Goal: Task Accomplishment & Management: Use online tool/utility

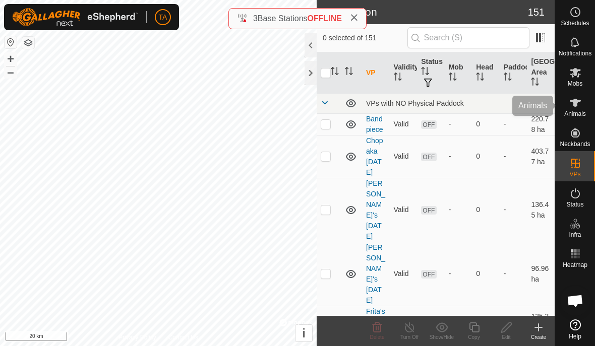
click at [574, 112] on span "Animals" at bounding box center [575, 114] width 22 height 6
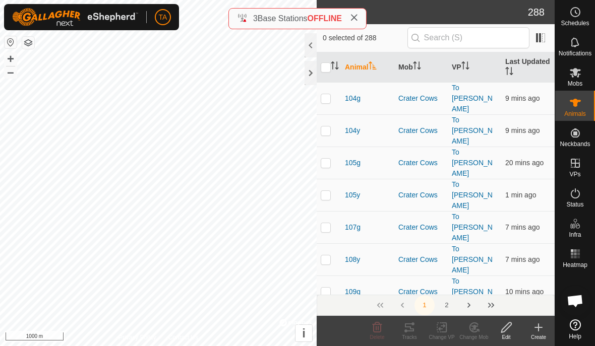
checkbox input "true"
click at [380, 330] on icon at bounding box center [377, 328] width 12 height 12
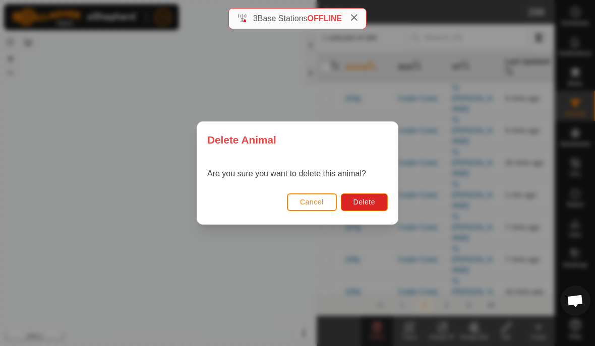
click at [308, 207] on button "Cancel" at bounding box center [312, 203] width 50 height 18
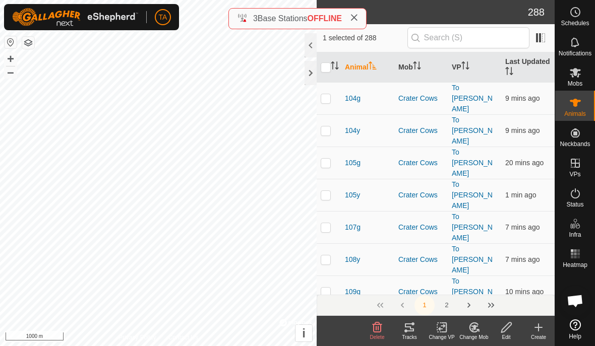
click at [416, 338] on div "Tracks" at bounding box center [409, 338] width 32 height 8
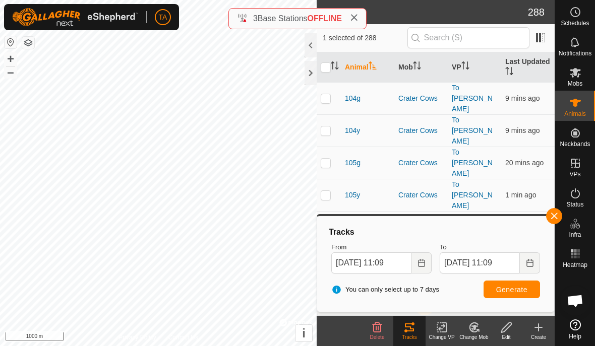
click at [527, 292] on span "Generate" at bounding box center [511, 290] width 31 height 8
click at [423, 257] on button "Choose Date" at bounding box center [421, 263] width 20 height 21
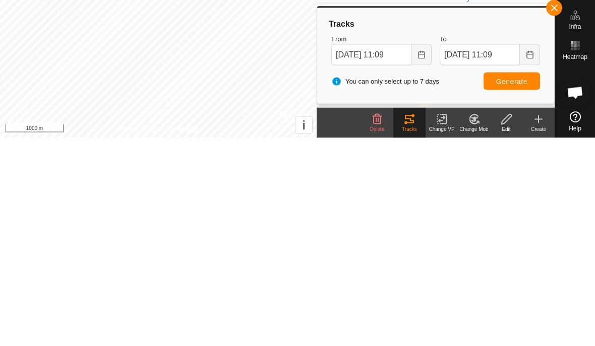
click at [522, 286] on span "Generate" at bounding box center [511, 290] width 31 height 8
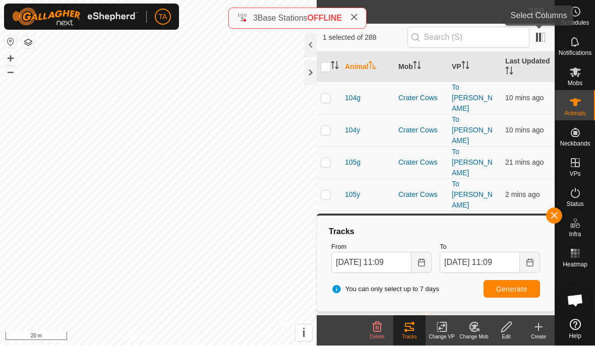
click at [542, 32] on span at bounding box center [540, 38] width 16 height 16
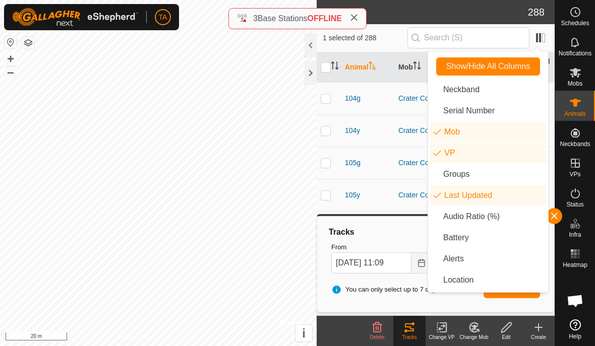
click at [459, 257] on li "Alerts" at bounding box center [488, 259] width 116 height 20
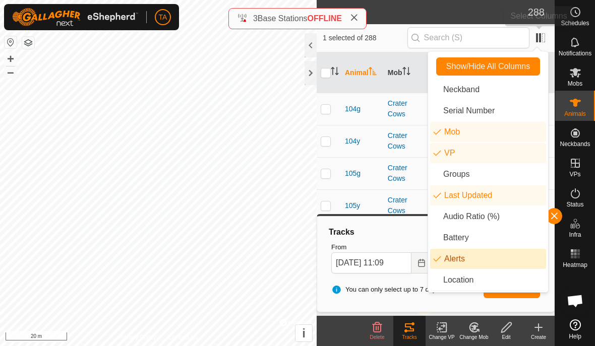
click at [539, 40] on span at bounding box center [540, 38] width 16 height 16
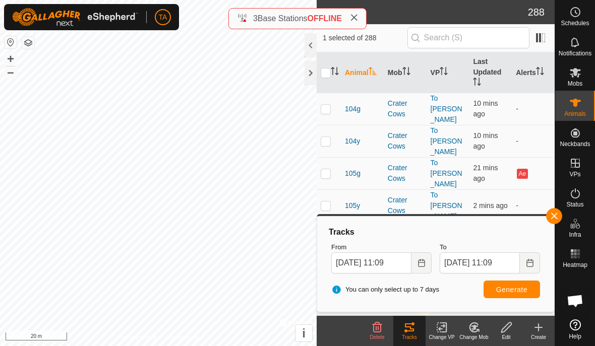
click at [334, 64] on th at bounding box center [329, 72] width 24 height 41
click at [344, 60] on th "Animal" at bounding box center [362, 72] width 43 height 41
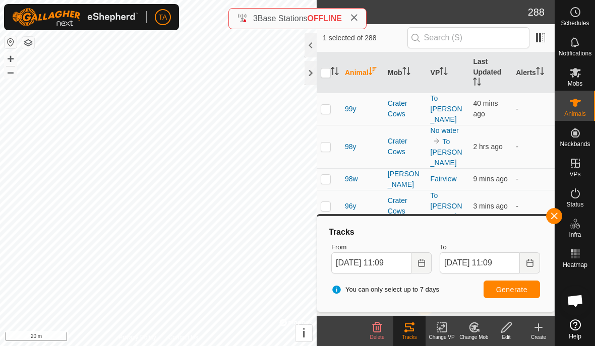
click at [337, 64] on th at bounding box center [329, 72] width 24 height 41
click at [341, 66] on th "Animal" at bounding box center [362, 72] width 43 height 41
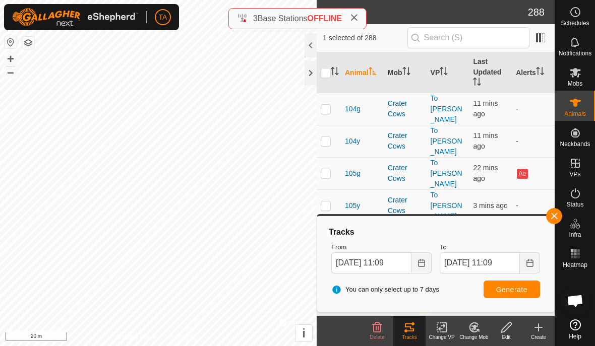
click at [333, 61] on th at bounding box center [329, 72] width 24 height 41
click at [535, 190] on td "-" at bounding box center [533, 206] width 43 height 32
click at [337, 64] on th at bounding box center [329, 72] width 24 height 41
click at [332, 58] on th at bounding box center [329, 72] width 24 height 41
click at [327, 68] on input "checkbox" at bounding box center [326, 73] width 10 height 10
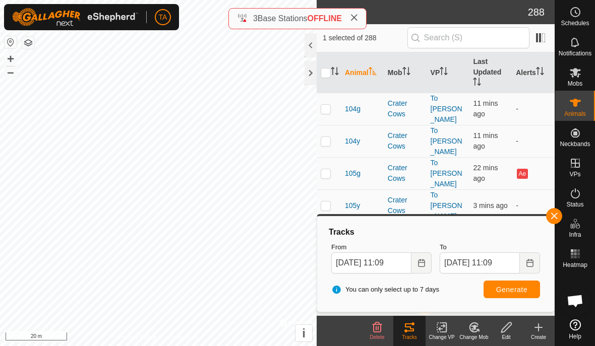
checkbox input "true"
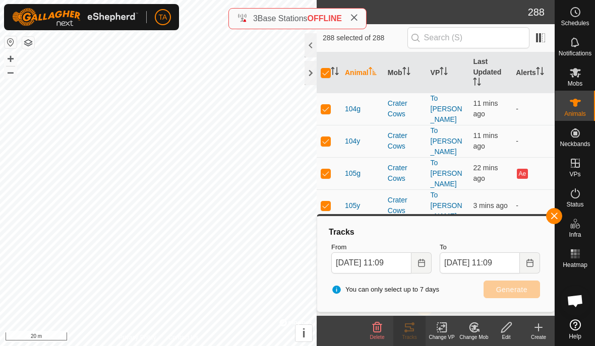
checkbox input "true"
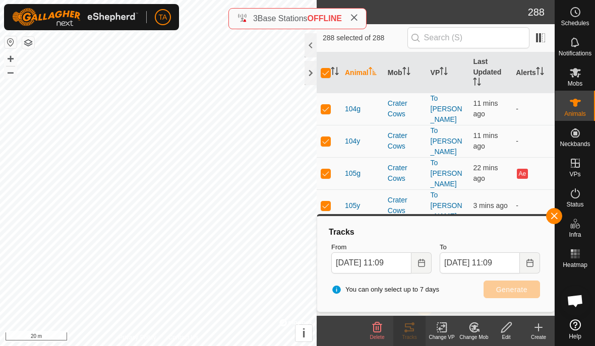
checkbox input "true"
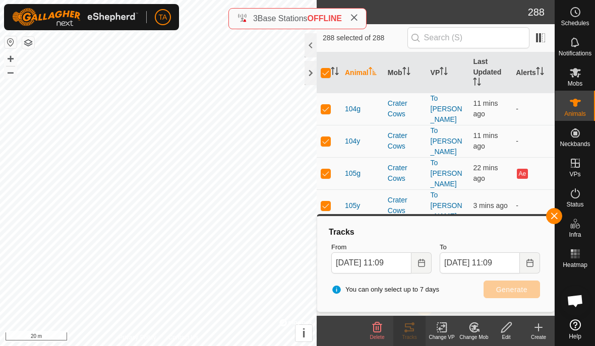
checkbox input "true"
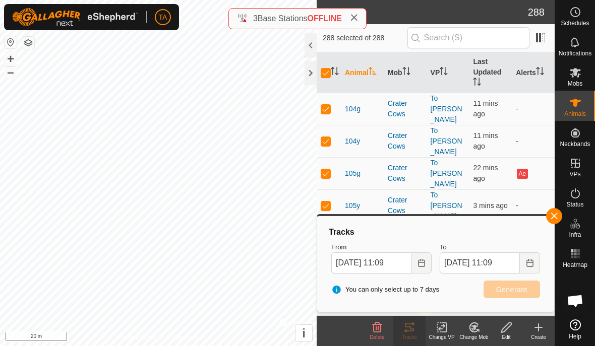
checkbox input "true"
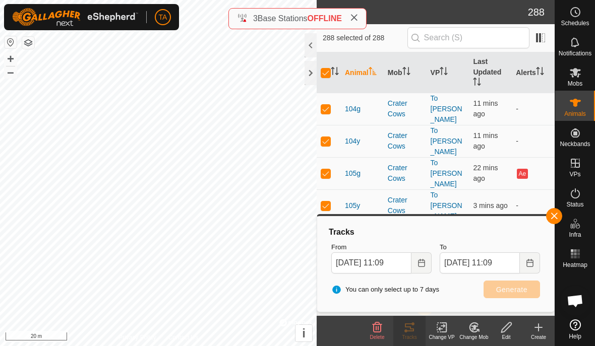
checkbox input "true"
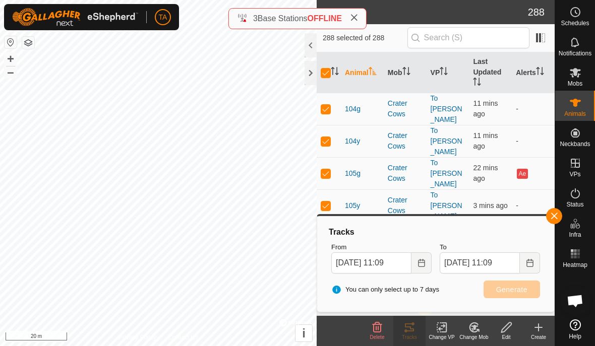
checkbox input "true"
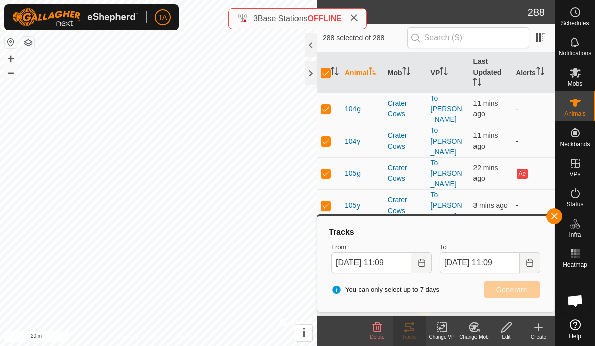
checkbox input "true"
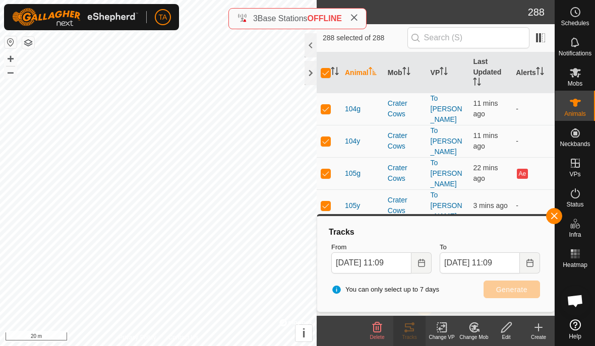
checkbox input "true"
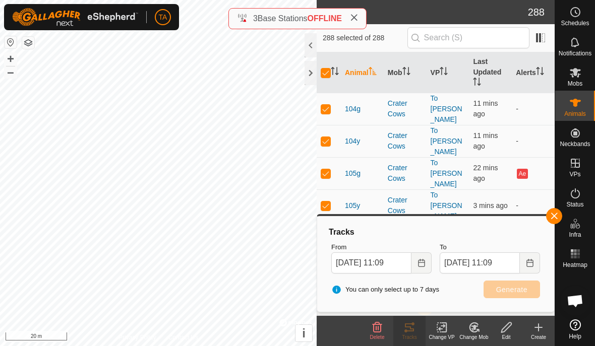
checkbox input "true"
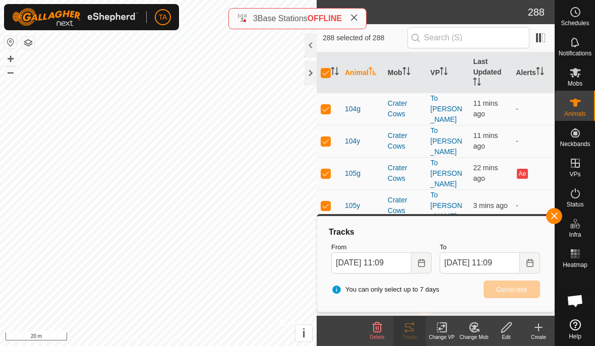
checkbox input "true"
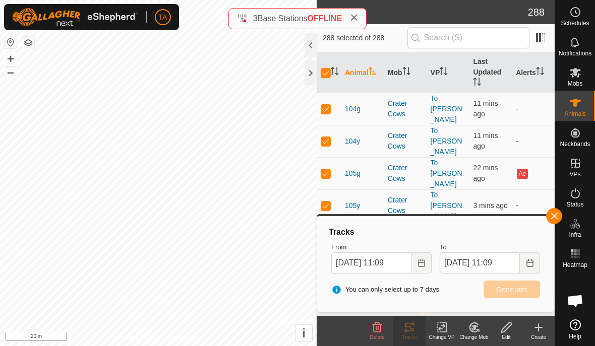
checkbox input "true"
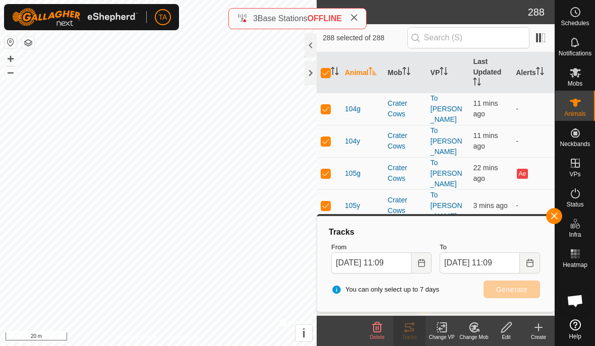
checkbox input "true"
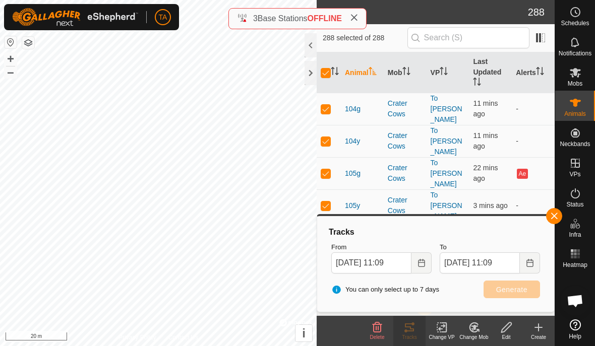
checkbox input "true"
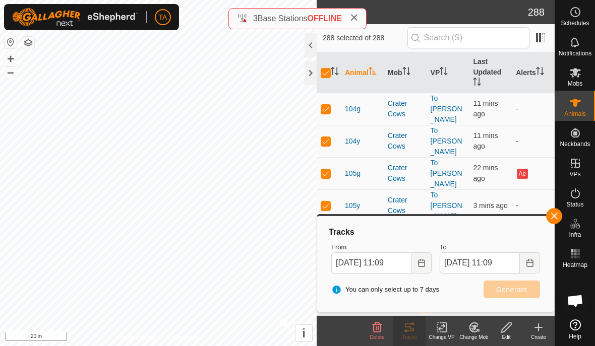
checkbox input "true"
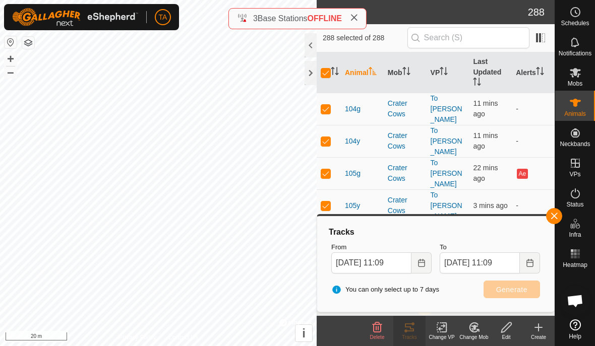
checkbox input "true"
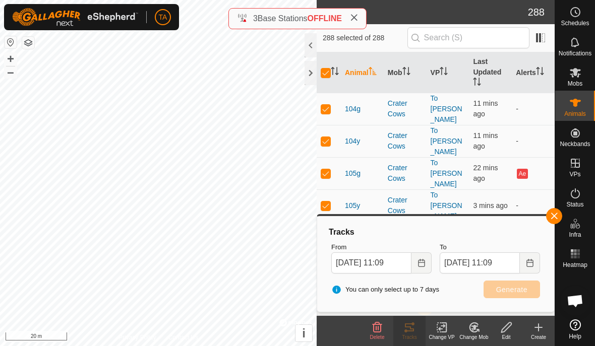
checkbox input "true"
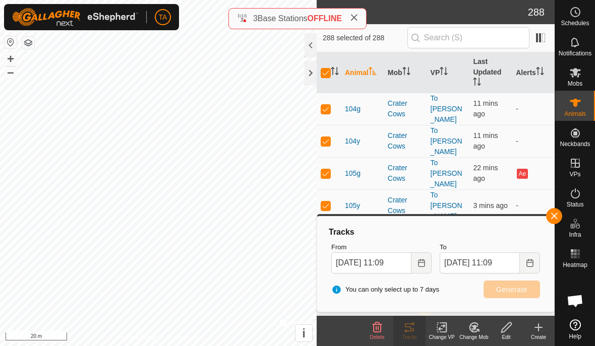
checkbox input "true"
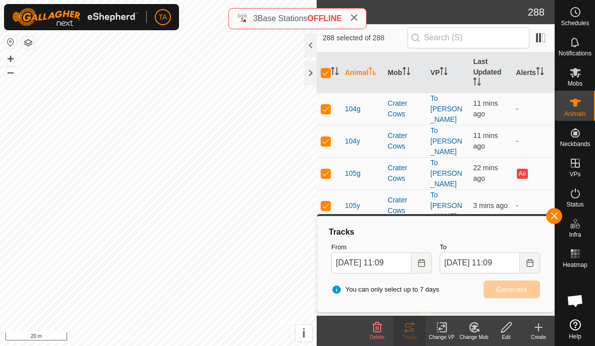
checkbox input "true"
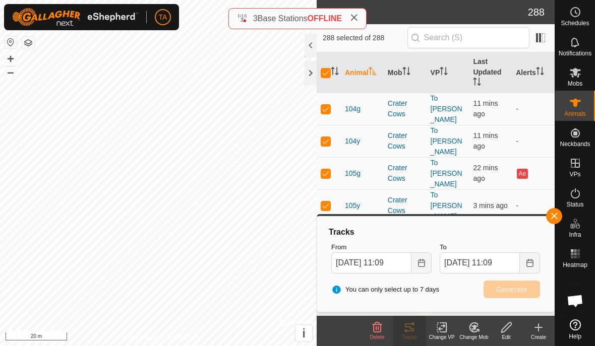
checkbox input "true"
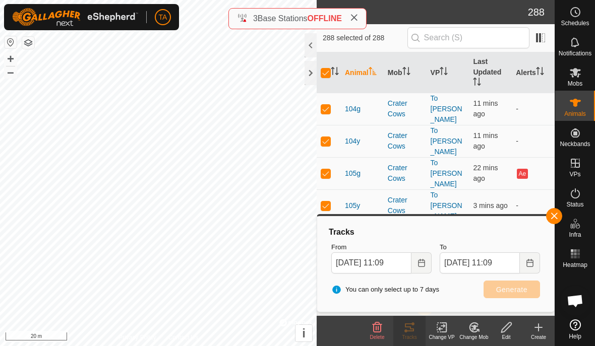
checkbox input "true"
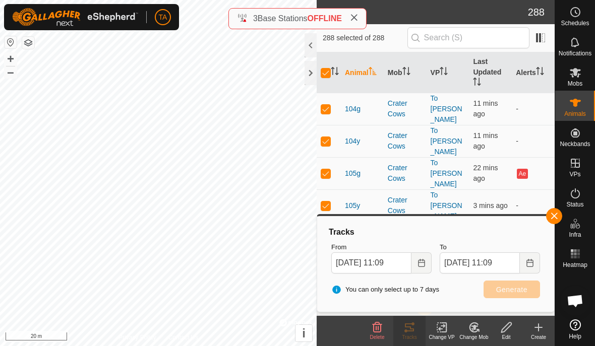
checkbox input "true"
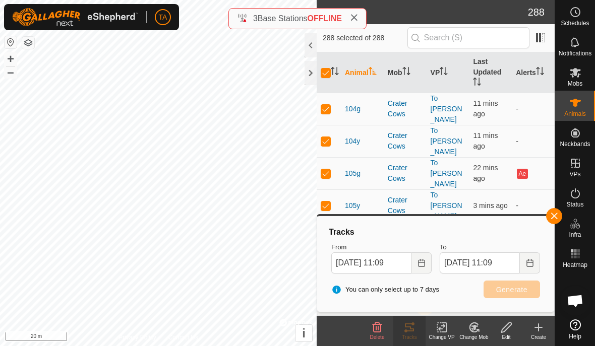
checkbox input "true"
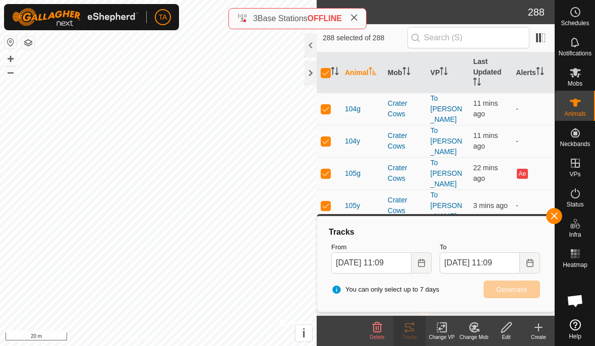
checkbox input "true"
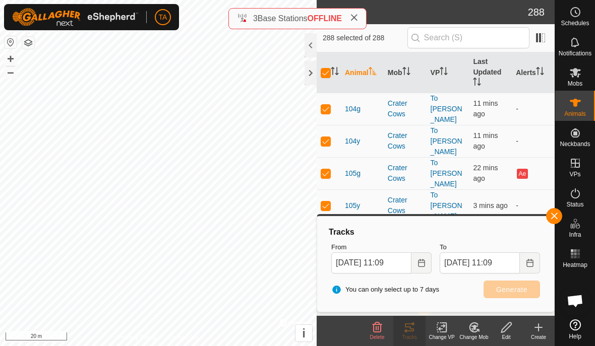
checkbox input "true"
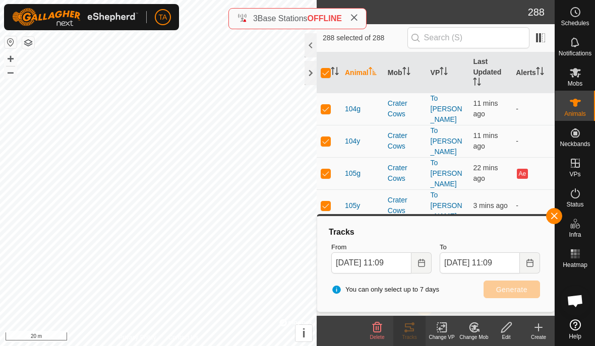
checkbox input "true"
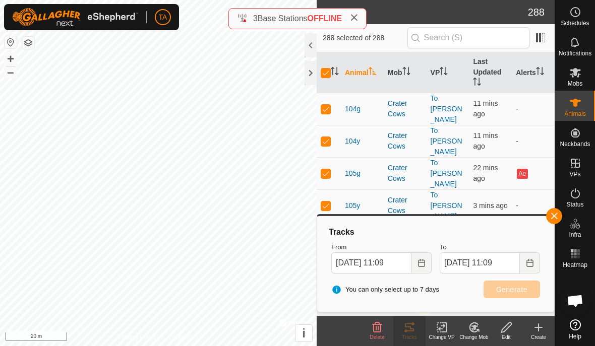
checkbox input "true"
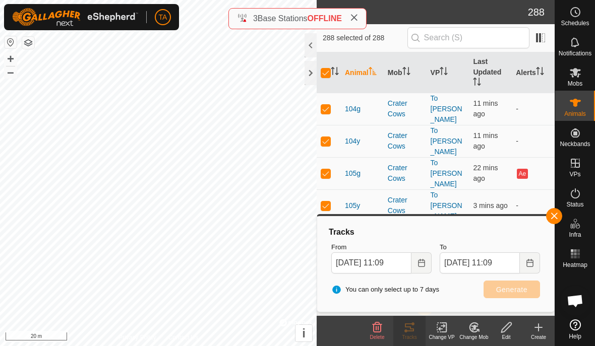
checkbox input "true"
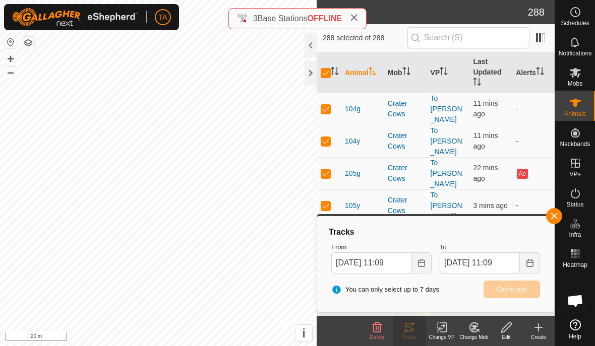
checkbox input "true"
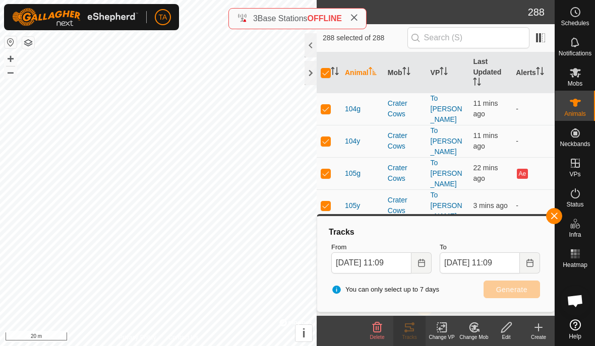
checkbox input "true"
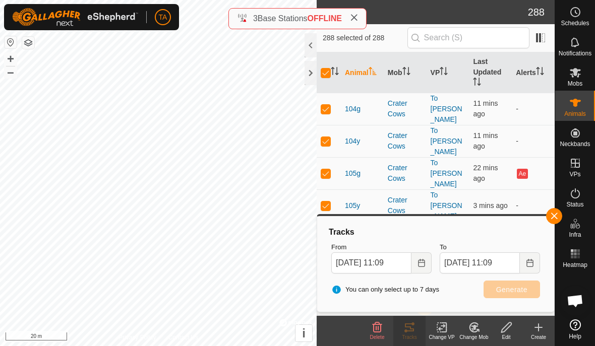
checkbox input "true"
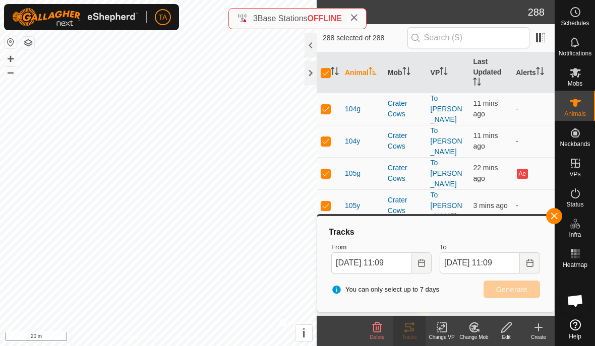
checkbox input "true"
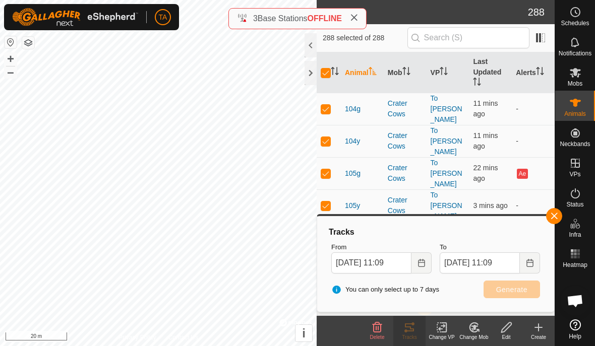
checkbox input "true"
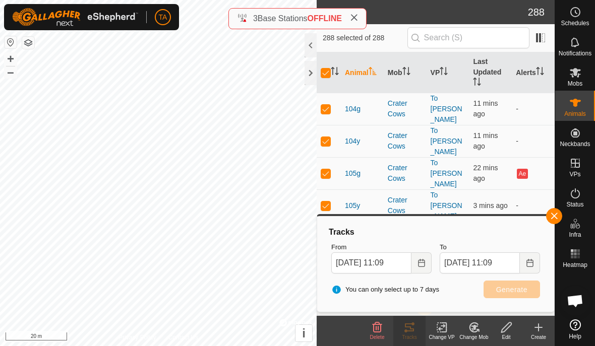
checkbox input "true"
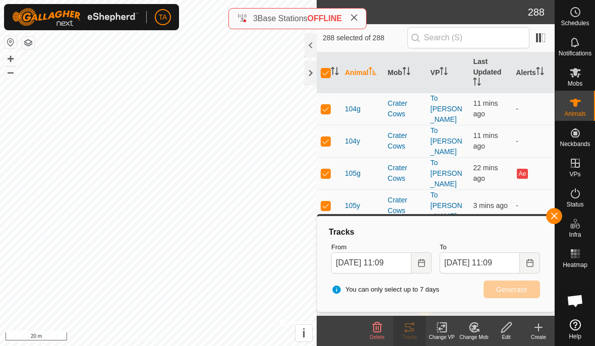
checkbox input "true"
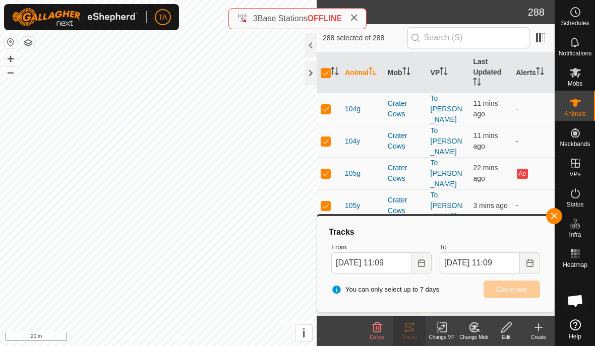
checkbox input "true"
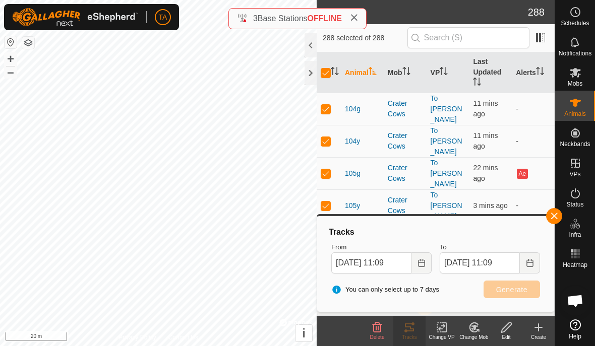
checkbox input "true"
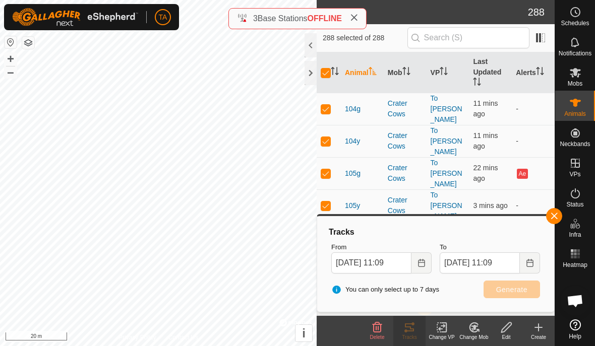
checkbox input "true"
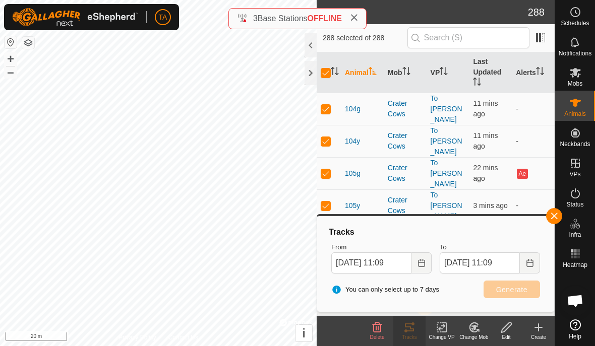
checkbox input "true"
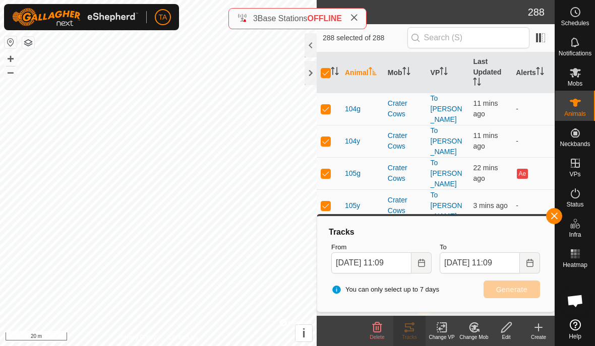
checkbox input "true"
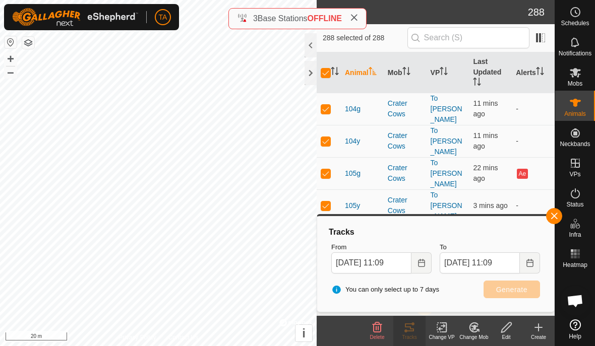
checkbox input "true"
click at [330, 71] on input "checkbox" at bounding box center [326, 73] width 10 height 10
click at [335, 63] on th at bounding box center [329, 72] width 24 height 41
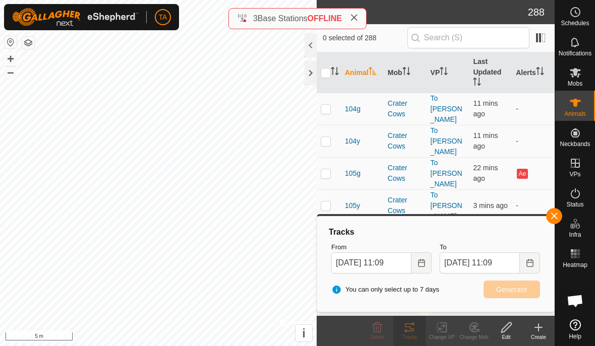
click at [547, 217] on button "button" at bounding box center [554, 216] width 16 height 16
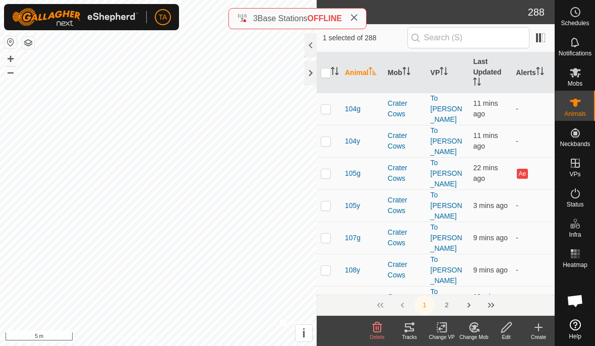
click at [333, 64] on th at bounding box center [329, 72] width 24 height 41
click at [329, 64] on th at bounding box center [329, 72] width 24 height 41
click at [334, 70] on icon "Activate to sort" at bounding box center [335, 71] width 8 height 8
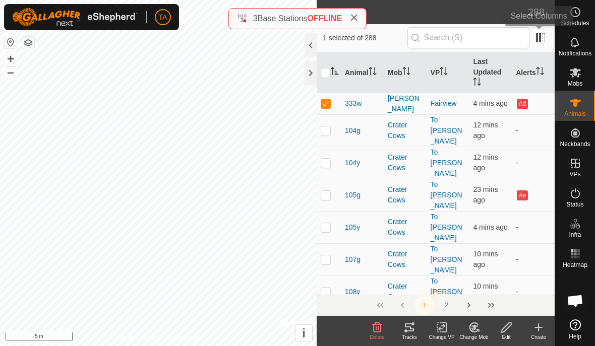
click at [539, 36] on span at bounding box center [540, 38] width 16 height 16
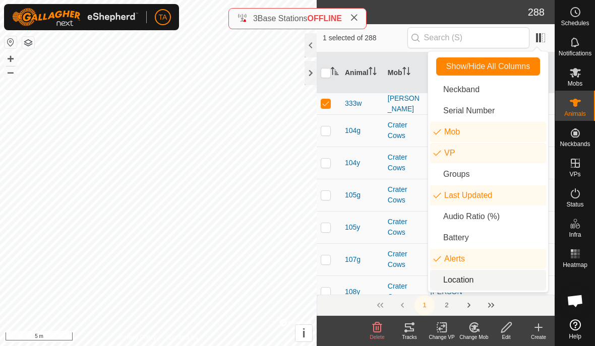
click at [457, 280] on li "Location" at bounding box center [488, 280] width 116 height 20
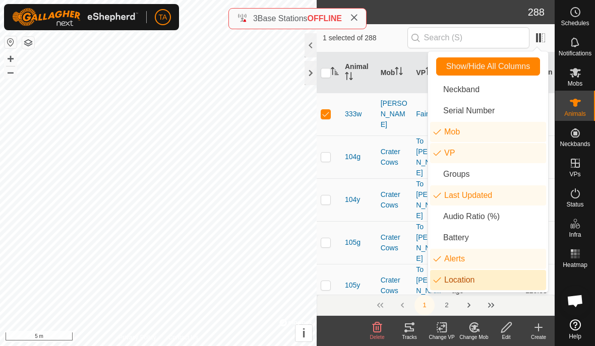
click at [548, 27] on div "1 selected of 288" at bounding box center [436, 38] width 238 height 28
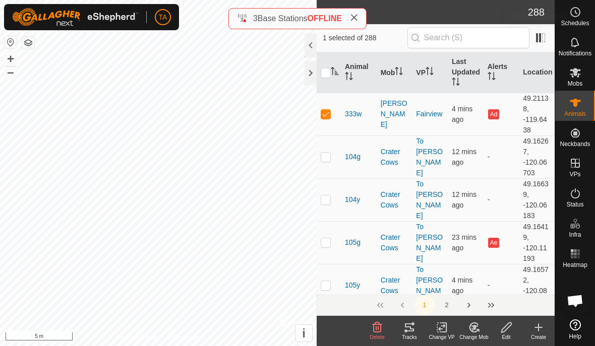
click at [542, 36] on span at bounding box center [540, 38] width 16 height 16
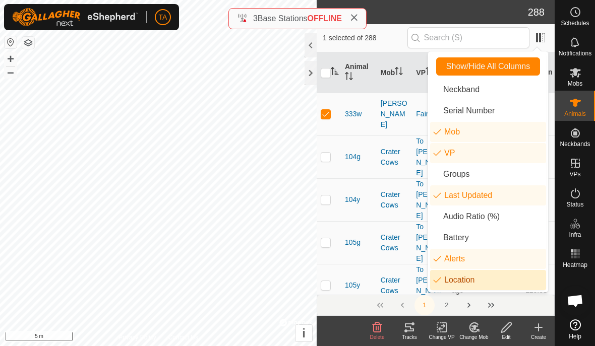
click at [455, 276] on li "Location" at bounding box center [488, 280] width 116 height 20
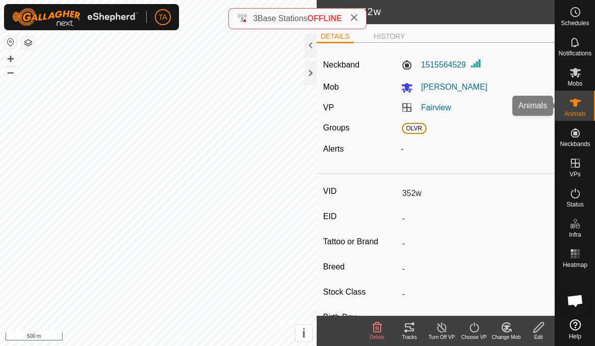
click at [577, 112] on span "Animals" at bounding box center [575, 114] width 22 height 6
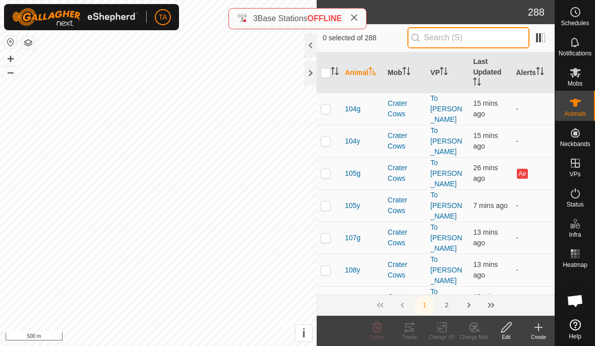
click at [502, 44] on input "text" at bounding box center [468, 37] width 122 height 21
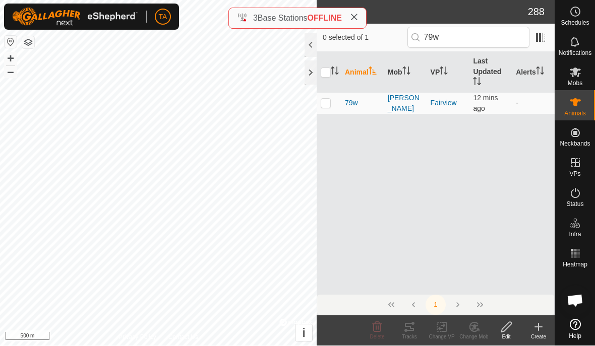
click at [324, 100] on p-checkbox at bounding box center [326, 103] width 10 height 8
click at [586, 327] on link "Help" at bounding box center [575, 329] width 40 height 28
click at [577, 291] on span "Open chat" at bounding box center [575, 301] width 30 height 30
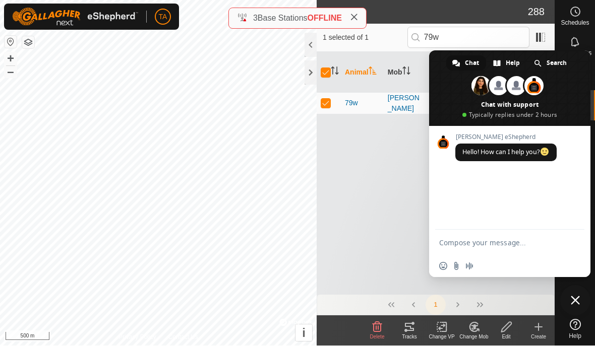
click at [578, 298] on span "Close chat" at bounding box center [575, 300] width 9 height 9
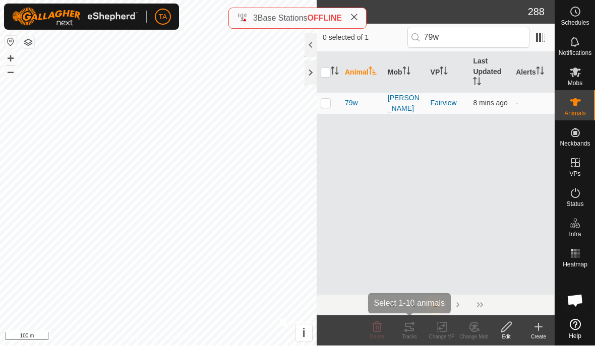
click at [415, 332] on tracks-svg-icon at bounding box center [409, 328] width 32 height 12
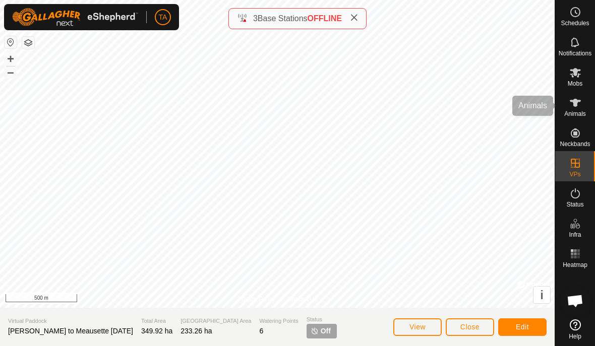
click at [577, 104] on icon at bounding box center [575, 103] width 11 height 8
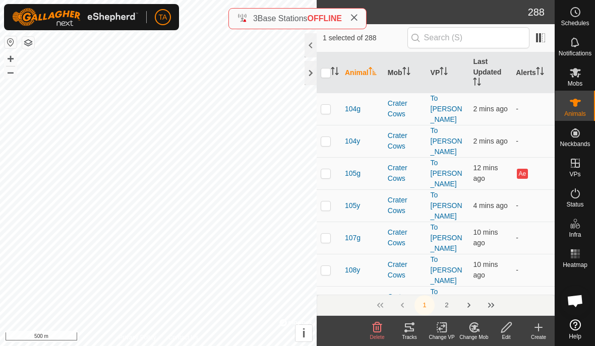
click at [415, 329] on icon at bounding box center [409, 328] width 12 height 12
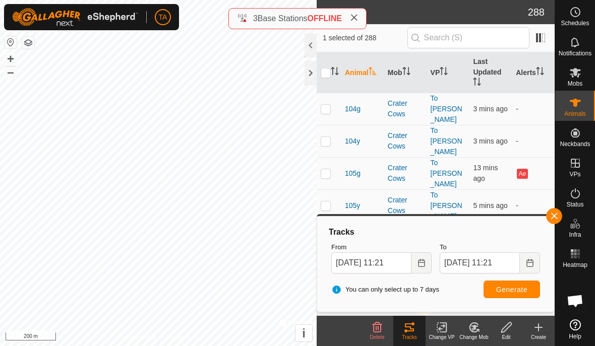
click at [416, 338] on div "Tracks" at bounding box center [409, 338] width 32 height 8
click at [512, 297] on button "Generate" at bounding box center [511, 290] width 56 height 18
click at [338, 64] on th at bounding box center [329, 72] width 24 height 41
click at [338, 67] on icon "Activate to sort" at bounding box center [335, 71] width 8 height 8
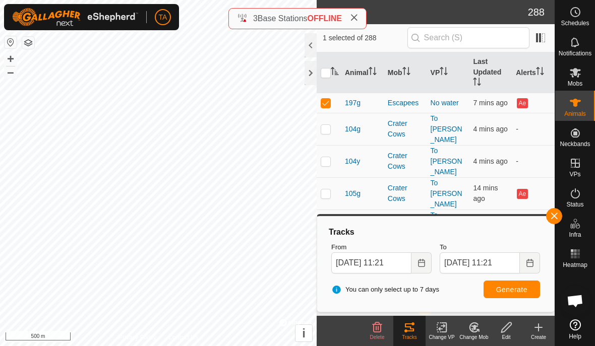
click at [419, 269] on button "Choose Date" at bounding box center [421, 263] width 20 height 21
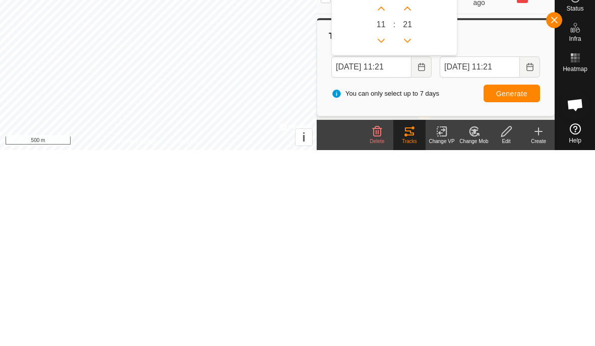
click at [418, 259] on icon "Choose Date" at bounding box center [421, 263] width 8 height 8
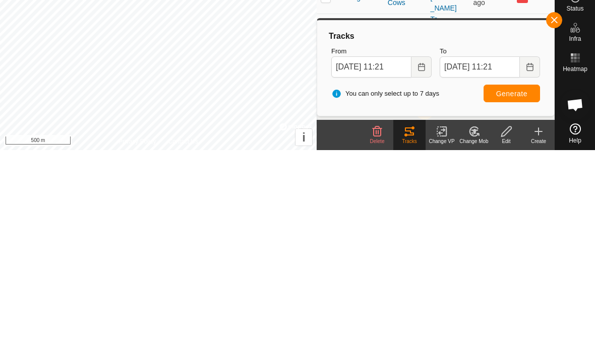
click at [424, 259] on icon "Choose Date" at bounding box center [421, 263] width 7 height 8
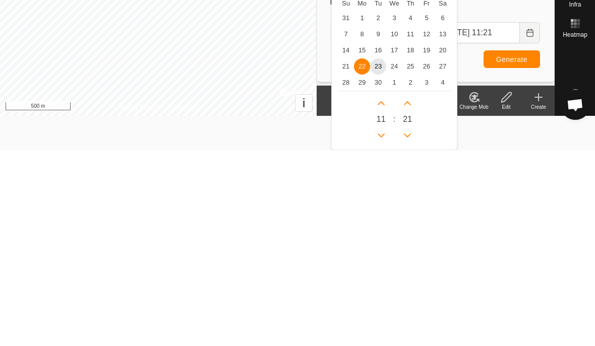
click at [396, 238] on span "17" at bounding box center [394, 246] width 16 height 16
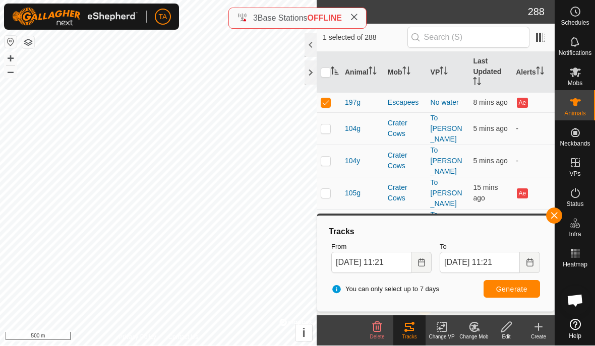
click at [530, 290] on button "Generate" at bounding box center [511, 290] width 56 height 18
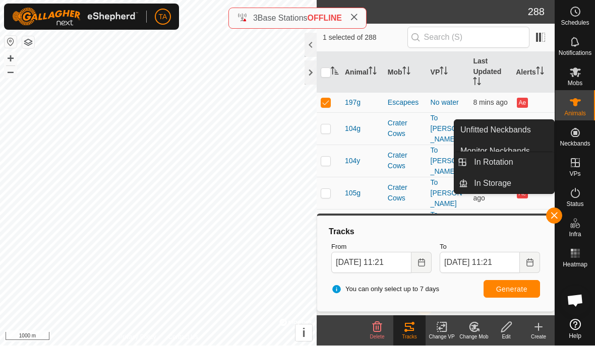
click at [533, 162] on link "In Rotation" at bounding box center [511, 163] width 86 height 20
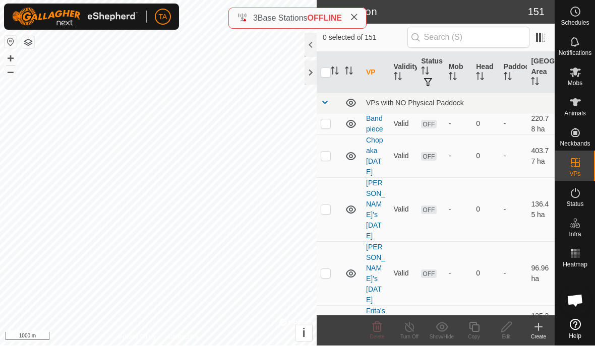
click at [502, 164] on span "In Rotation" at bounding box center [493, 163] width 39 height 12
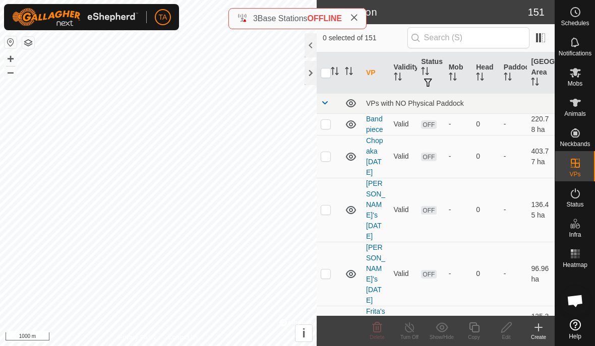
click at [310, 76] on div at bounding box center [310, 73] width 12 height 24
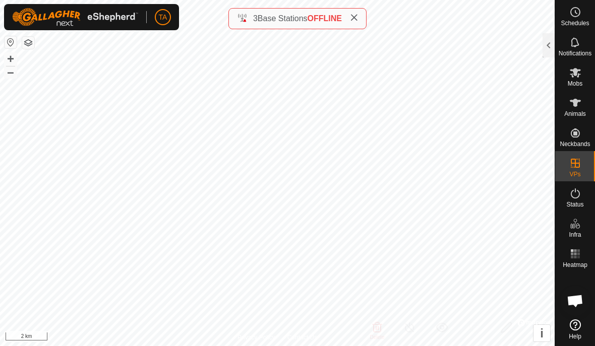
click at [34, 38] on button "button" at bounding box center [28, 43] width 12 height 12
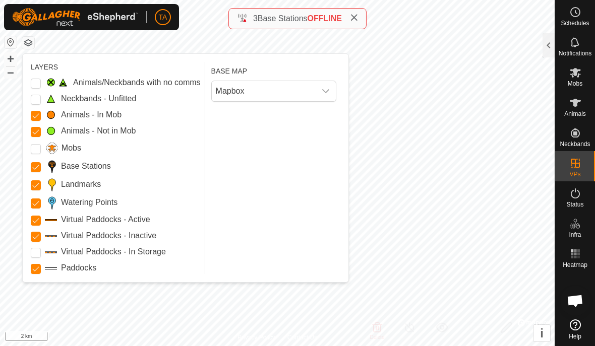
click at [34, 233] on Inactive "Virtual Paddocks - Inactive" at bounding box center [36, 237] width 10 height 10
click at [33, 37] on button "button" at bounding box center [28, 43] width 12 height 12
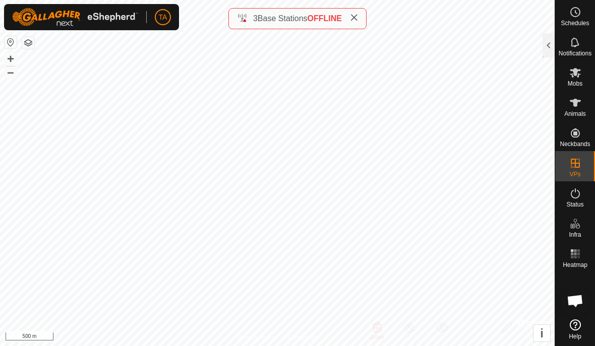
click at [544, 45] on div at bounding box center [548, 45] width 12 height 24
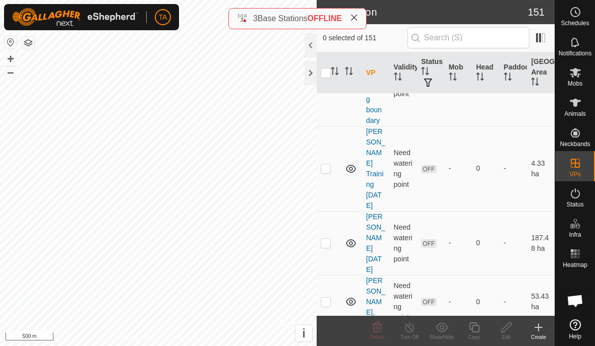
scroll to position [627, 0]
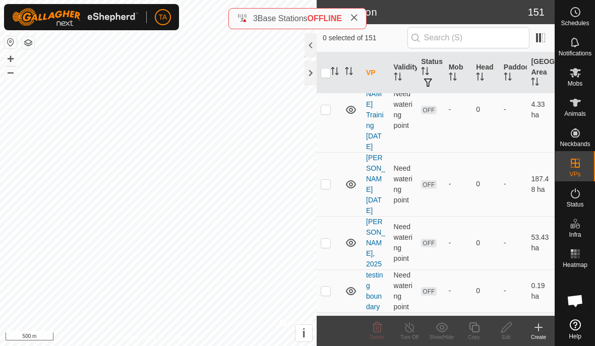
scroll to position [676, 0]
checkbox input "true"
